Goal: Find contact information: Find contact information

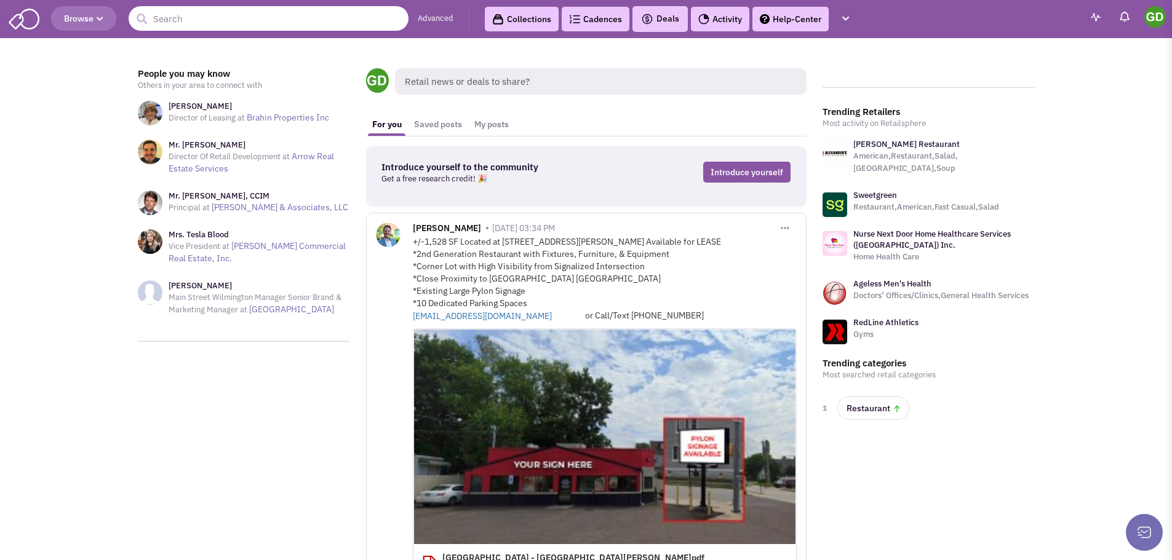
click at [298, 10] on input "text" at bounding box center [269, 18] width 280 height 25
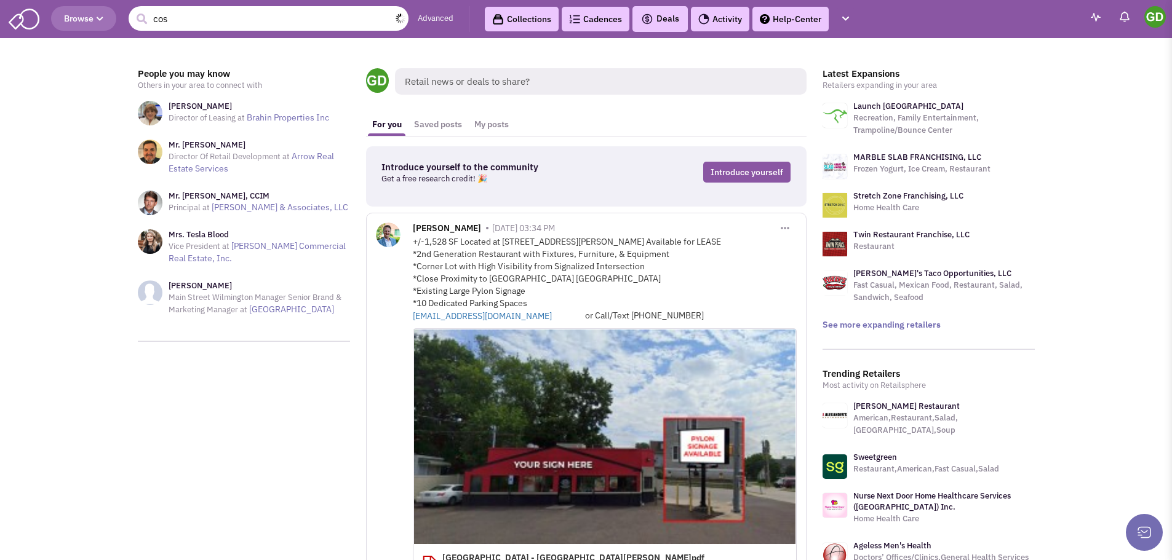
type input "cosm"
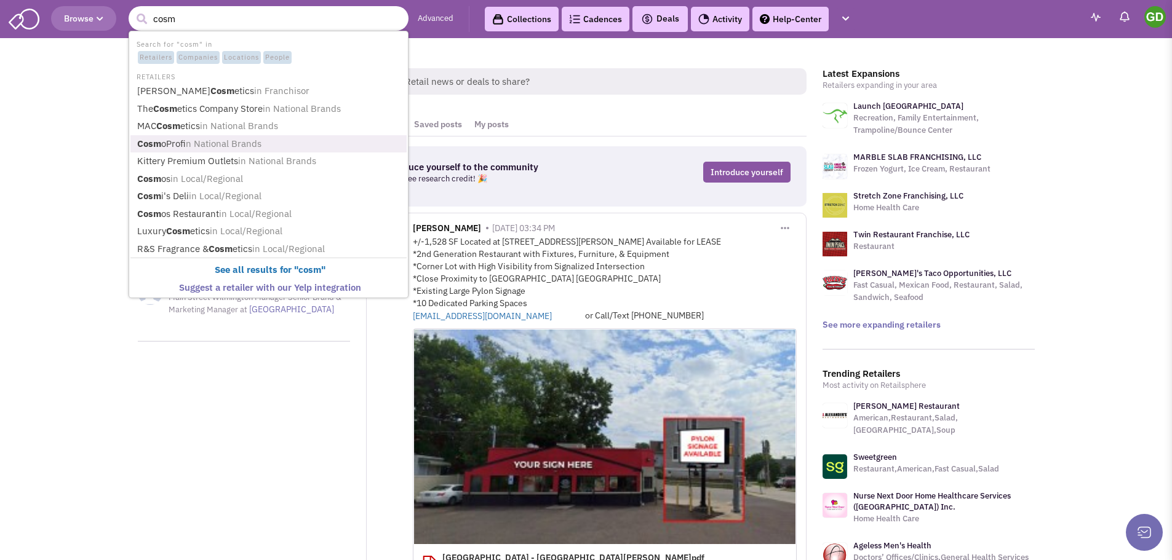
click at [193, 142] on span "in National Brands" at bounding box center [224, 144] width 76 height 12
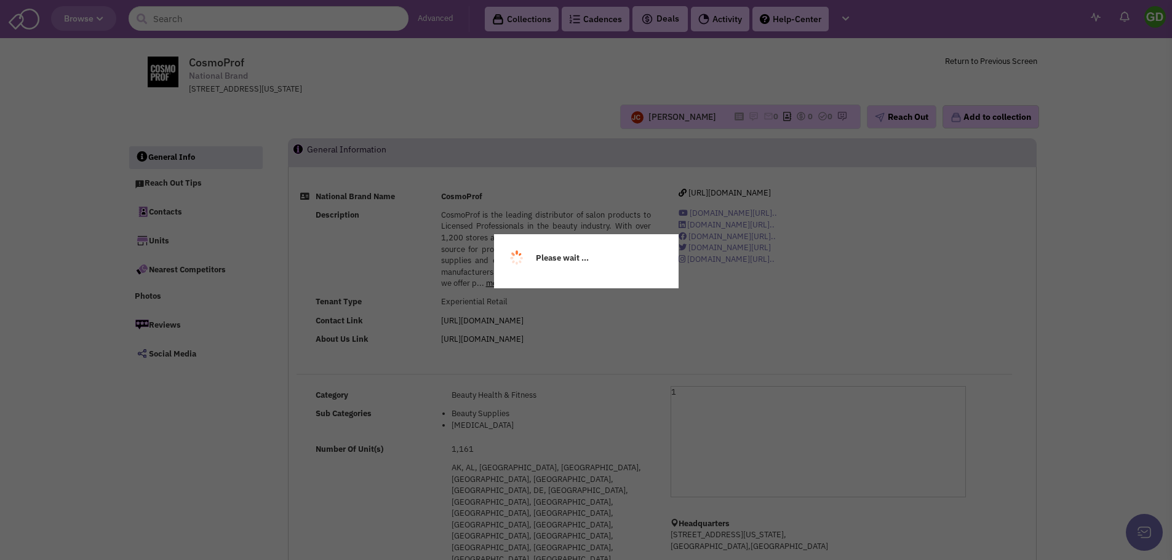
select select
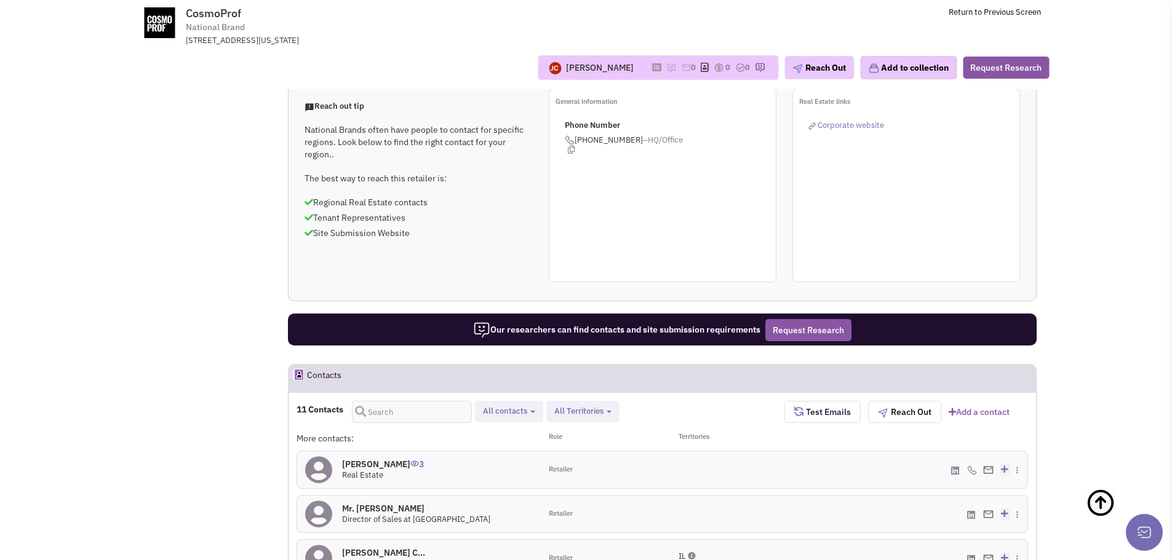
scroll to position [677, 0]
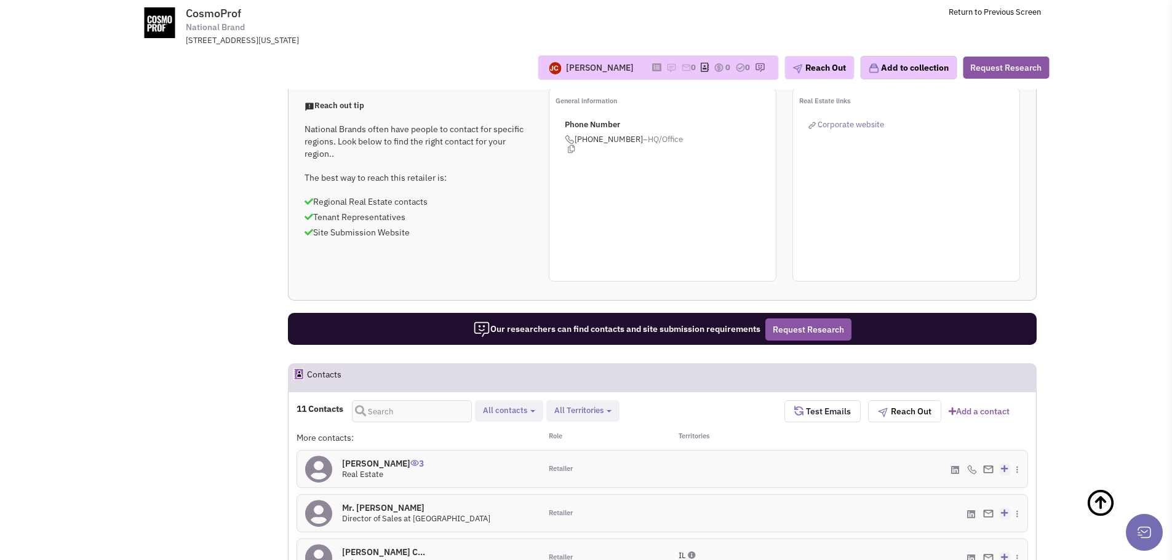
select select
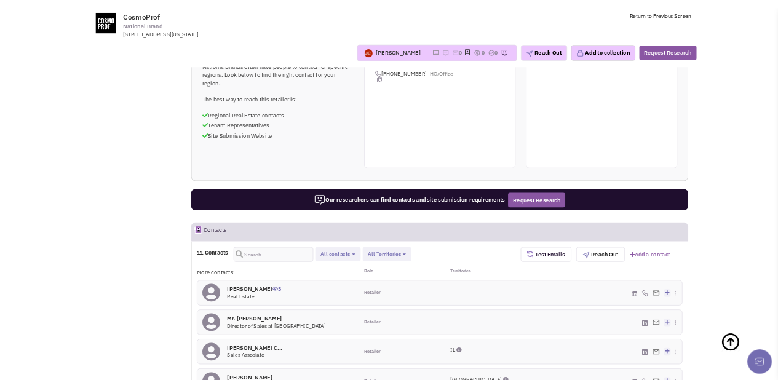
scroll to position [738, 0]
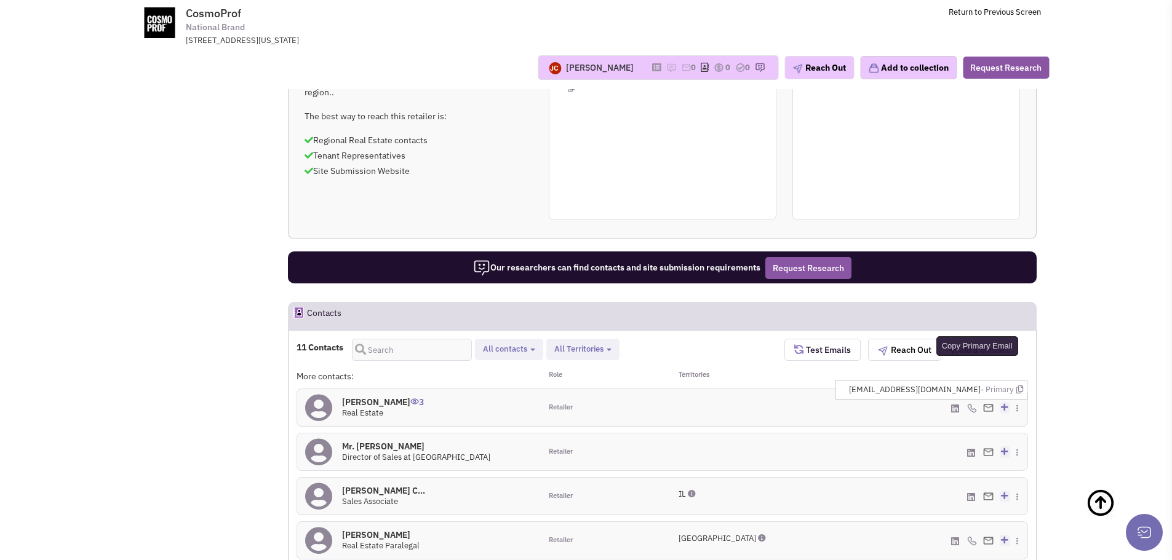
click at [1019, 386] on icon at bounding box center [1019, 390] width 7 height 8
